Goal: Book appointment/travel/reservation

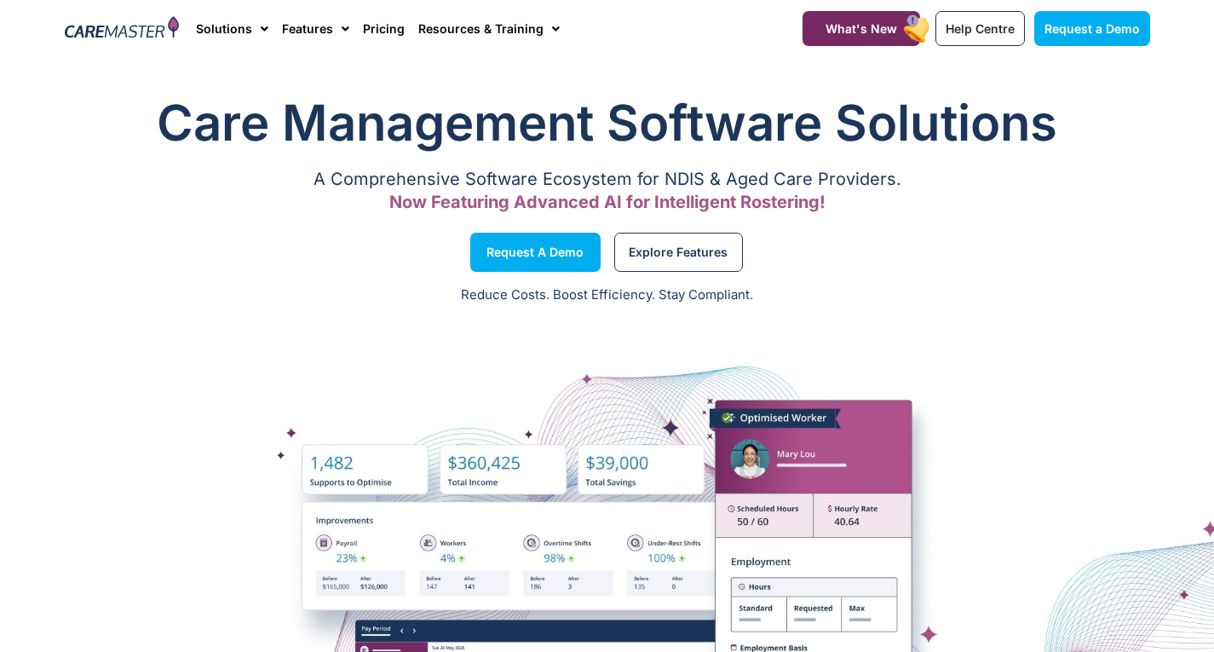
click at [371, 34] on link "Pricing" at bounding box center [384, 28] width 42 height 57
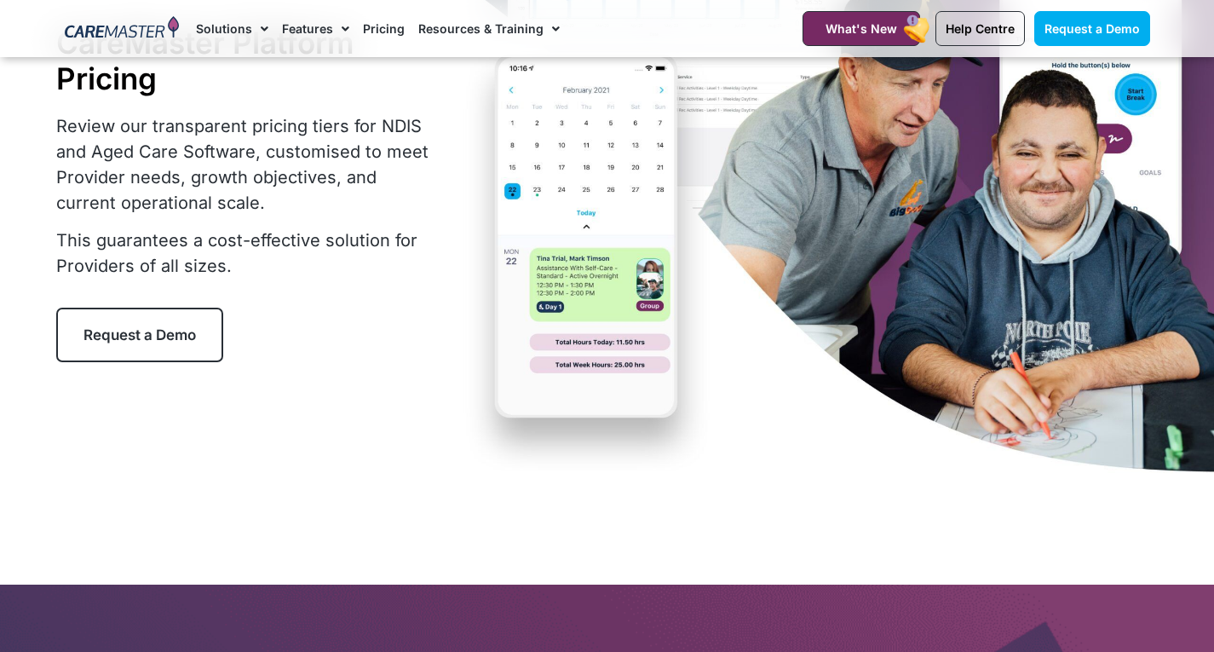
scroll to position [170, 0]
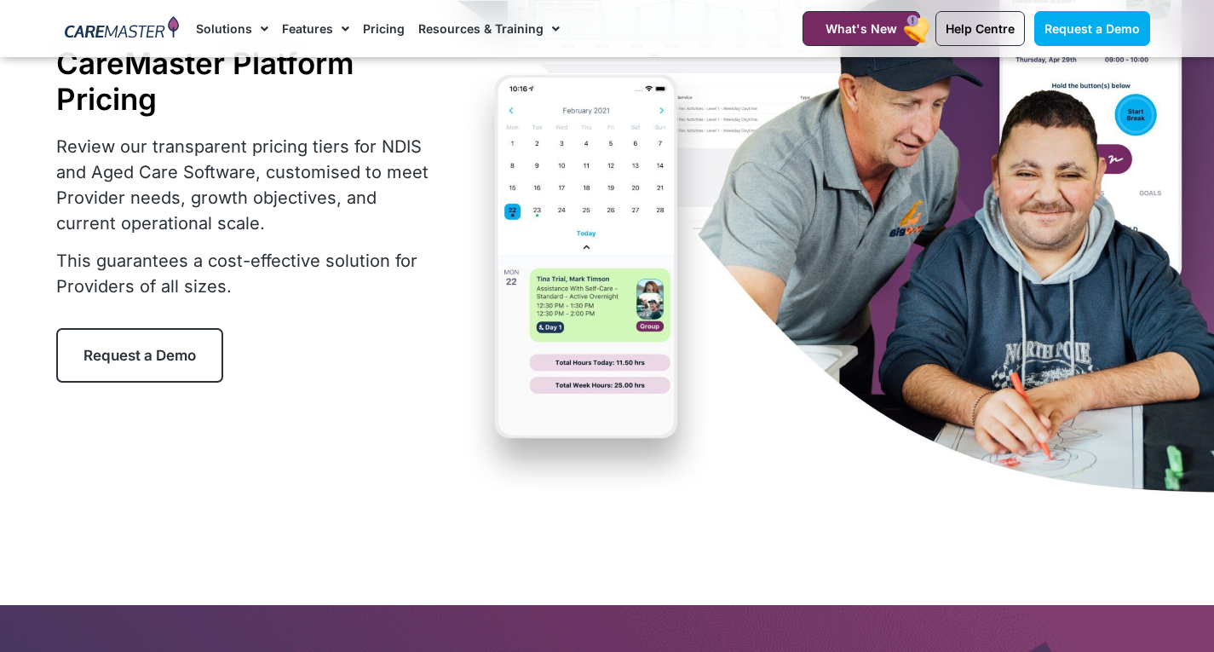
click at [165, 361] on span "Request a Demo" at bounding box center [139, 355] width 112 height 17
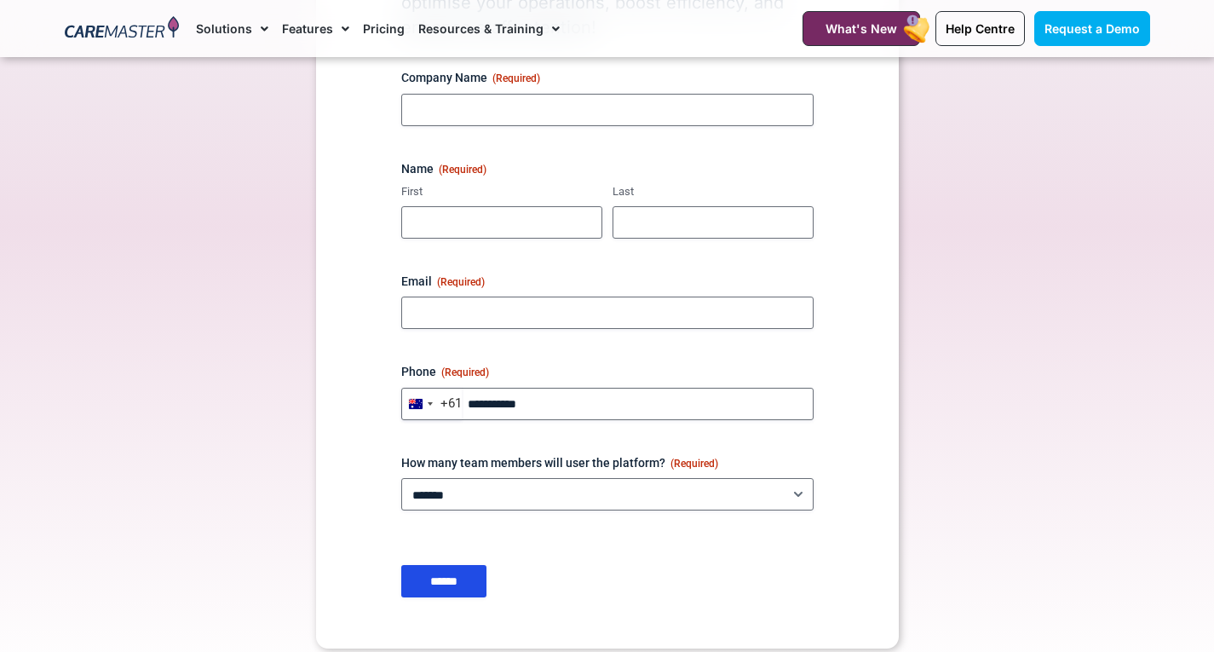
scroll to position [256, 0]
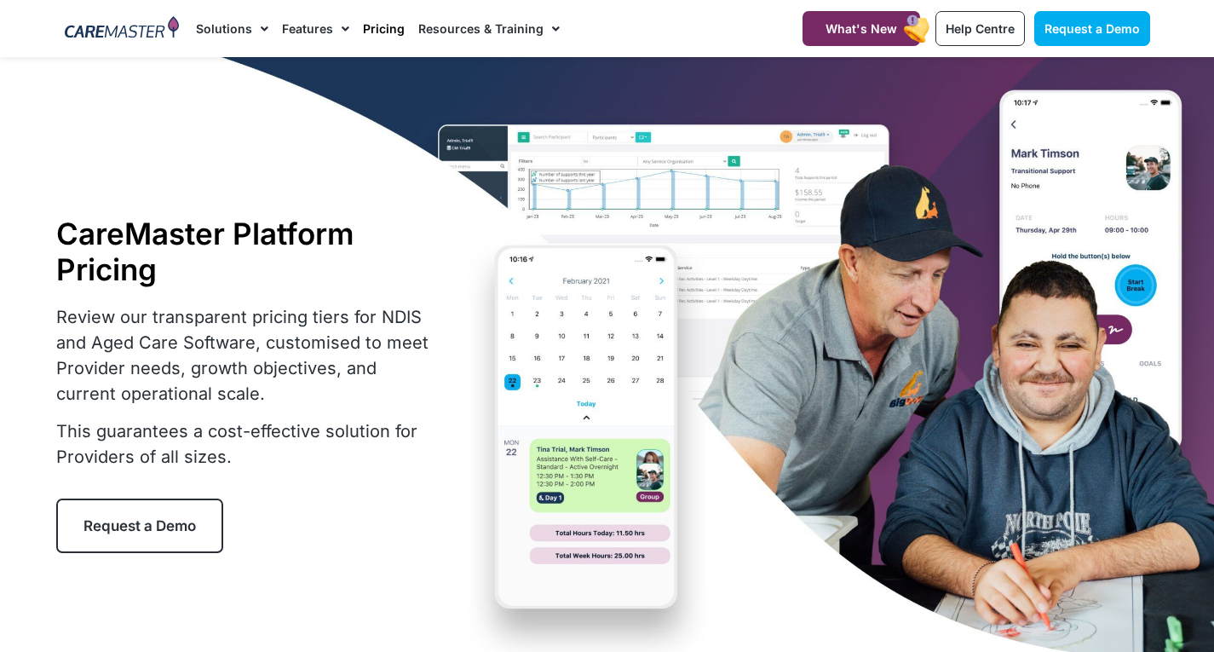
click at [383, 26] on link "Pricing" at bounding box center [384, 28] width 42 height 57
